Goal: Book appointment/travel/reservation

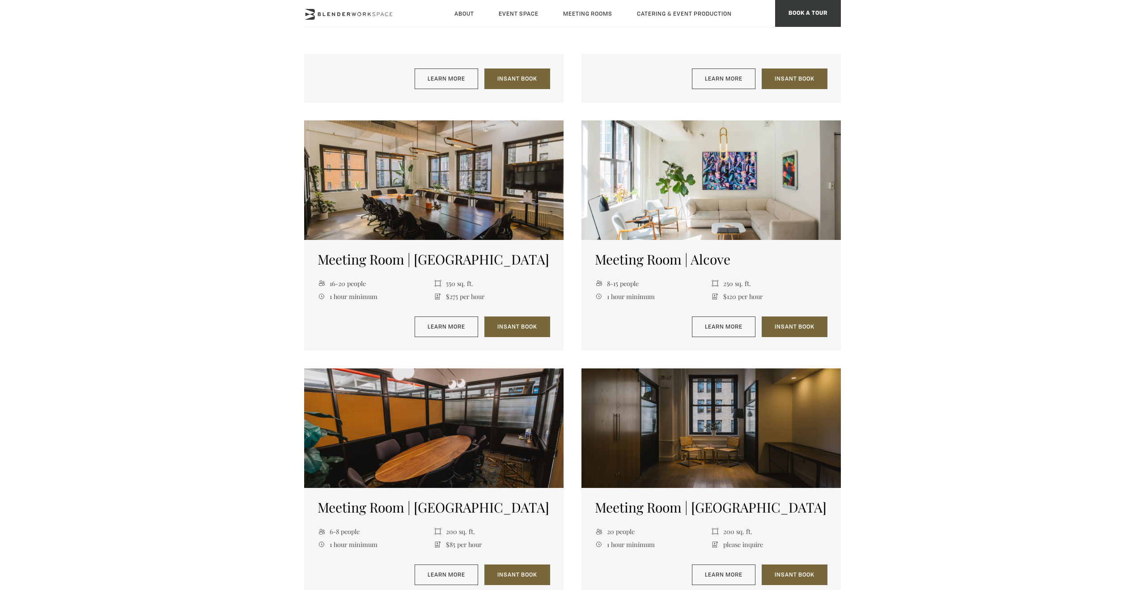
scroll to position [788, 0]
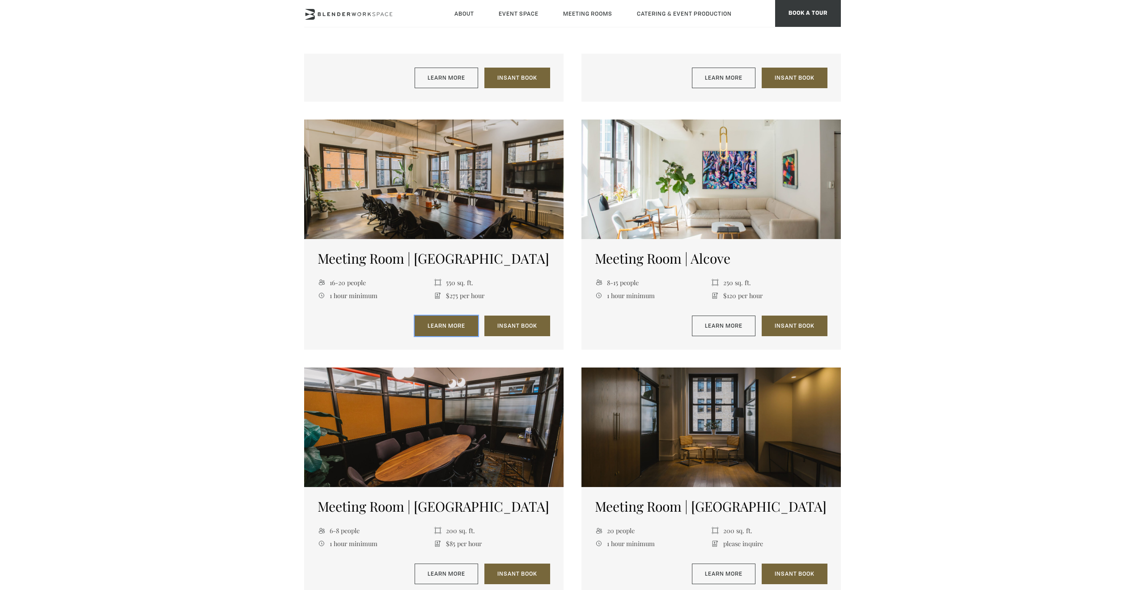
click at [446, 329] on link "Learn More" at bounding box center [447, 325] width 64 height 21
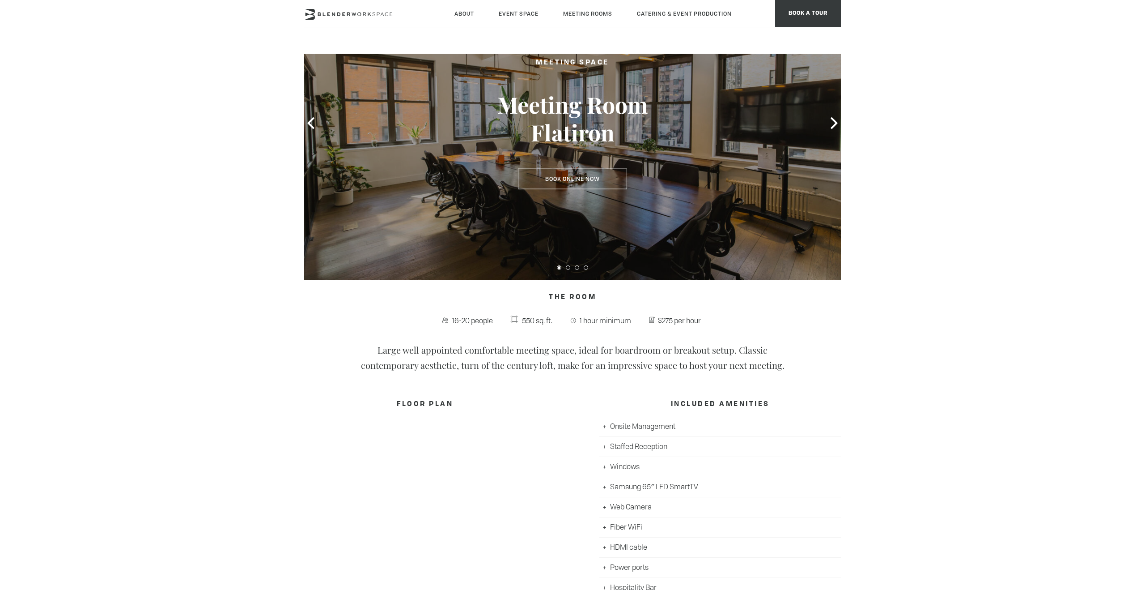
scroll to position [95, 0]
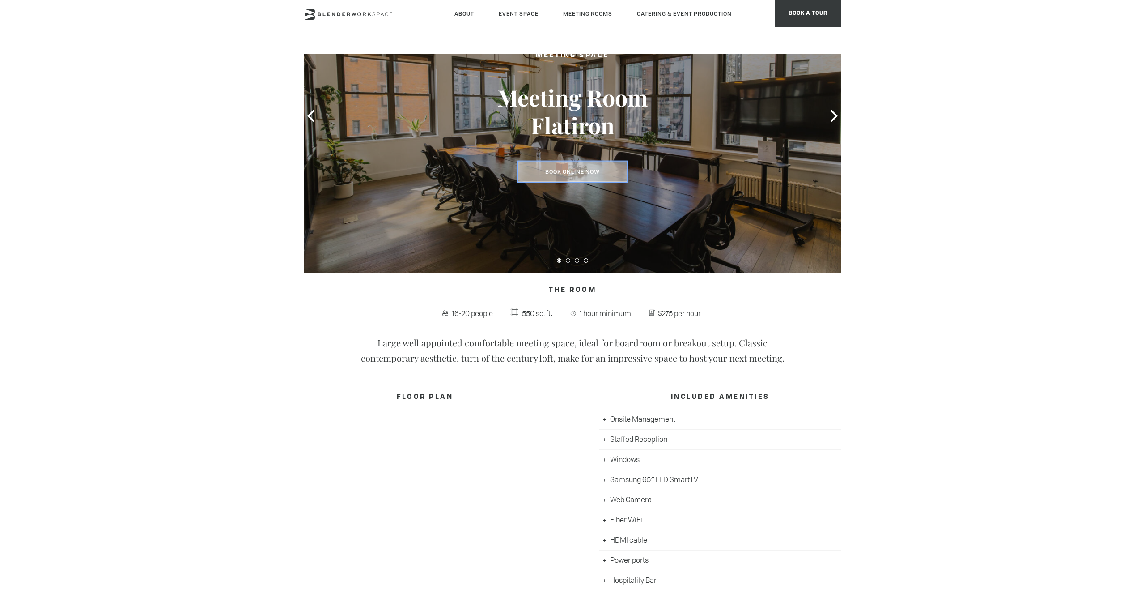
click at [580, 174] on link "Book Online Now" at bounding box center [572, 172] width 109 height 21
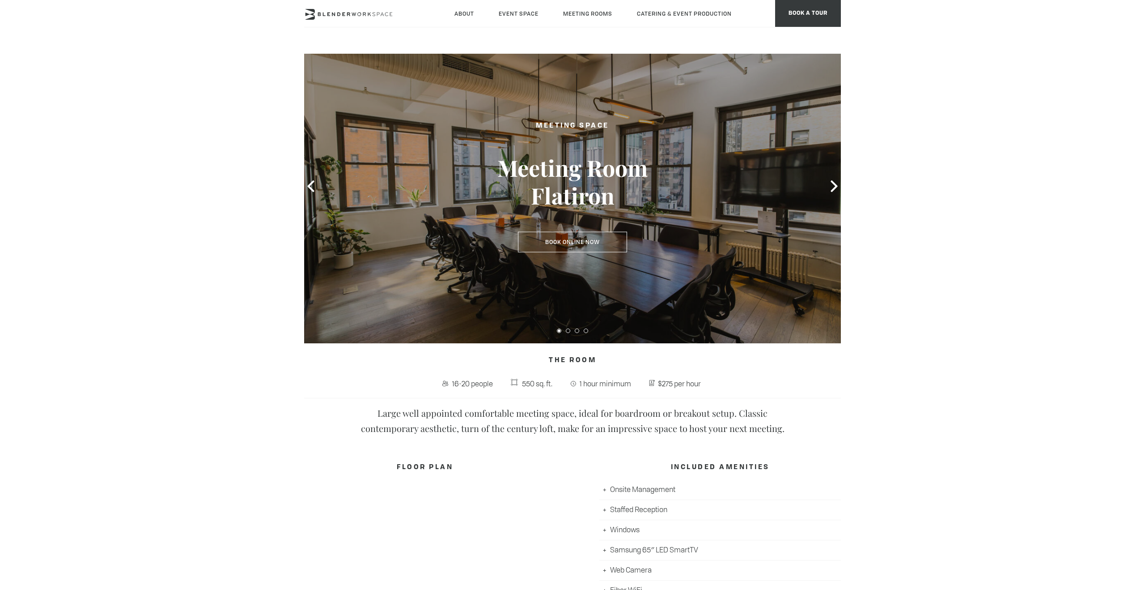
scroll to position [0, 0]
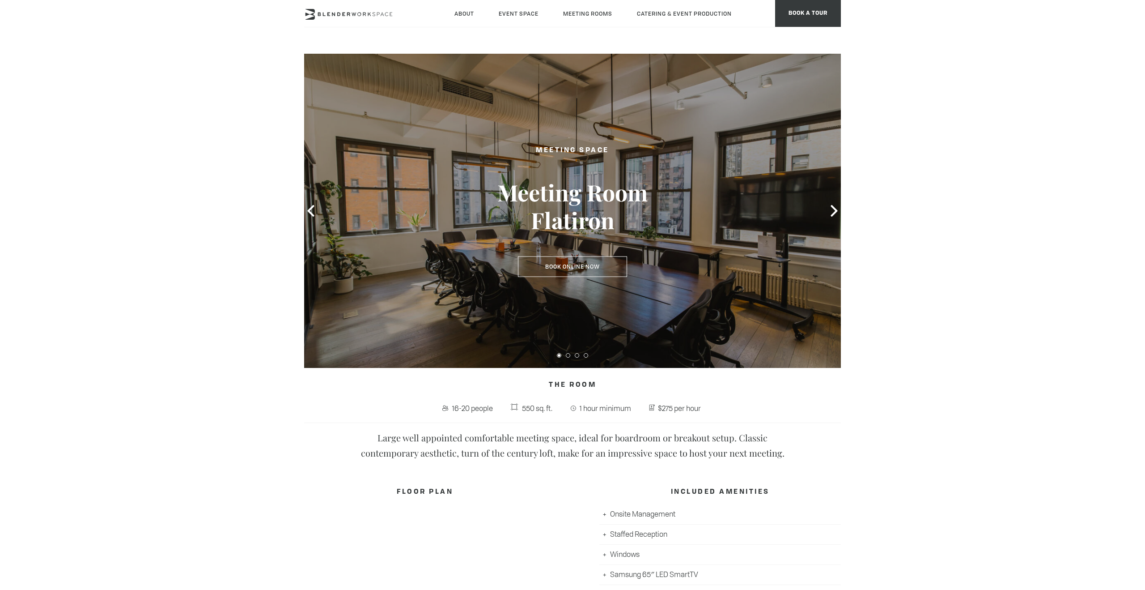
click at [605, 514] on li "Onsite Management" at bounding box center [721, 514] width 242 height 20
